Goal: Find specific page/section: Find specific page/section

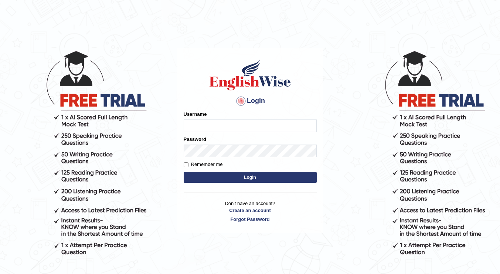
click at [250, 127] on input "Username" at bounding box center [250, 126] width 133 height 13
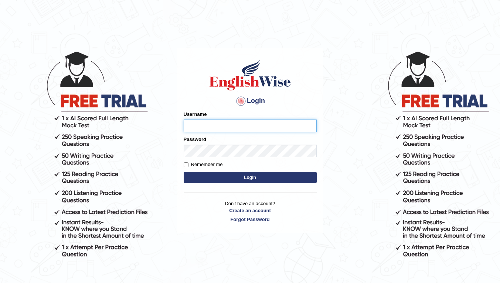
click at [252, 127] on input "Username" at bounding box center [250, 126] width 133 height 13
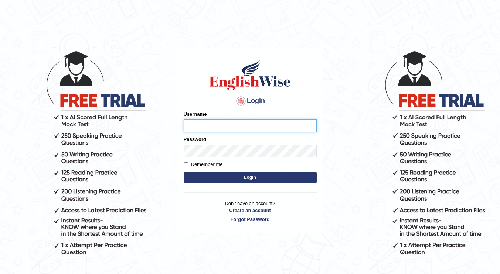
type input "JessicaJ"
click at [186, 165] on input "Remember me" at bounding box center [186, 164] width 5 height 5
checkbox input "true"
click at [196, 182] on button "Login" at bounding box center [250, 177] width 133 height 11
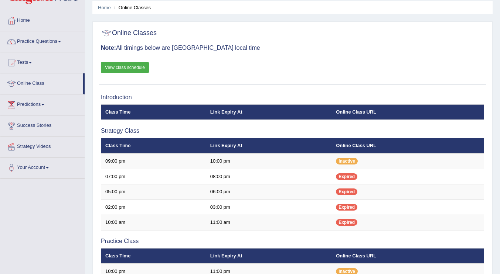
scroll to position [23, 0]
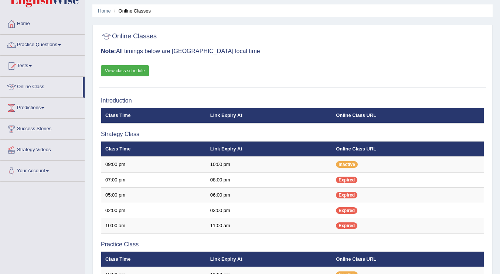
click at [121, 72] on link "View class schedule" at bounding box center [125, 70] width 48 height 11
